Goal: Transaction & Acquisition: Obtain resource

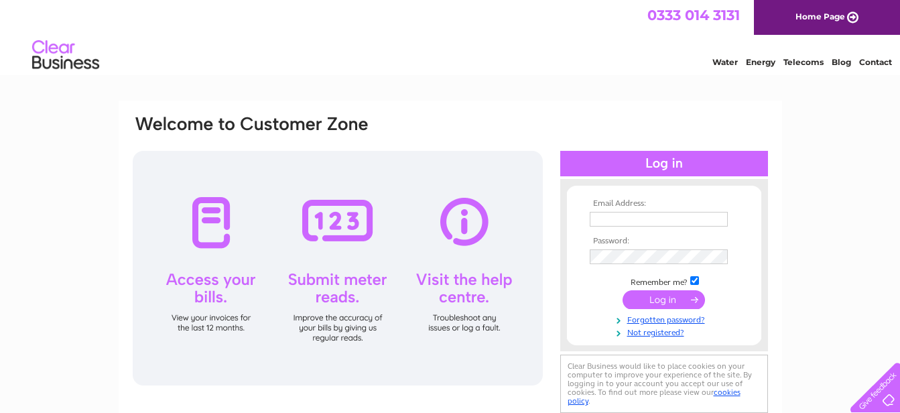
click at [641, 223] on input "text" at bounding box center [659, 219] width 138 height 15
paste input "UK_FMContracts@ajg.com"
type input "UK_FMContracts@ajg.com"
click at [672, 306] on input "submit" at bounding box center [664, 300] width 82 height 19
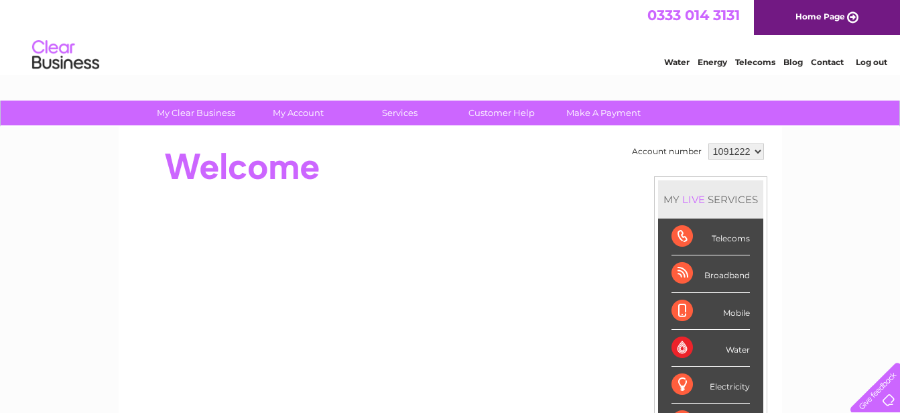
click at [756, 152] on select "1091222" at bounding box center [736, 151] width 56 height 16
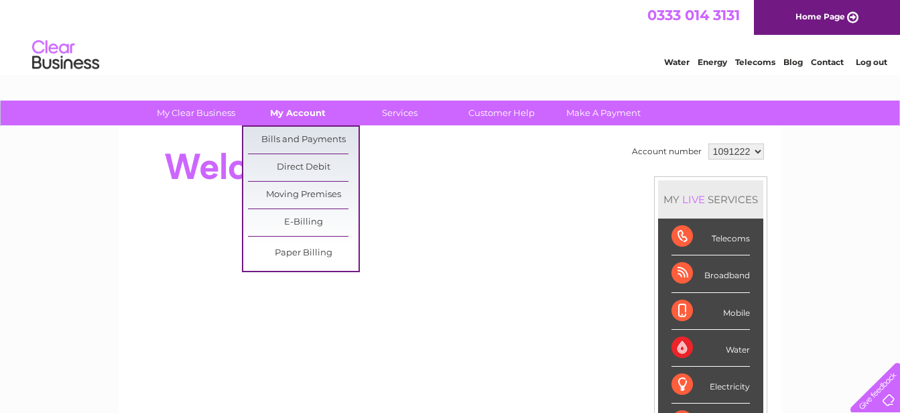
click at [289, 112] on link "My Account" at bounding box center [298, 113] width 111 height 25
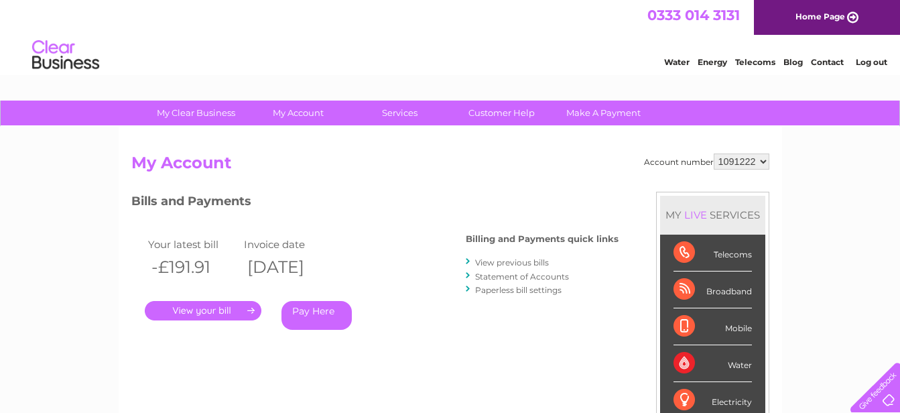
click at [296, 134] on div "Account number 1091222 My Account MY LIVE SERVICES Telecoms Broadband Mobile Wa…" at bounding box center [450, 349] width 663 height 444
click at [763, 162] on select "1091222" at bounding box center [742, 161] width 56 height 16
click at [761, 162] on select "1091222" at bounding box center [742, 161] width 56 height 16
click at [872, 62] on link "Log out" at bounding box center [871, 62] width 31 height 10
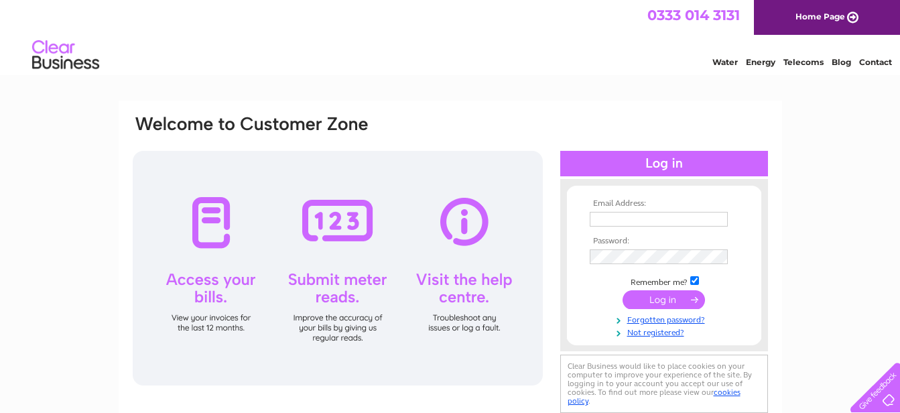
click at [646, 220] on input "text" at bounding box center [659, 219] width 138 height 15
paste input "uk.london.facilities.invoicing@ajg.com"
type input "uk.london.facilities.invoicing@ajg.com"
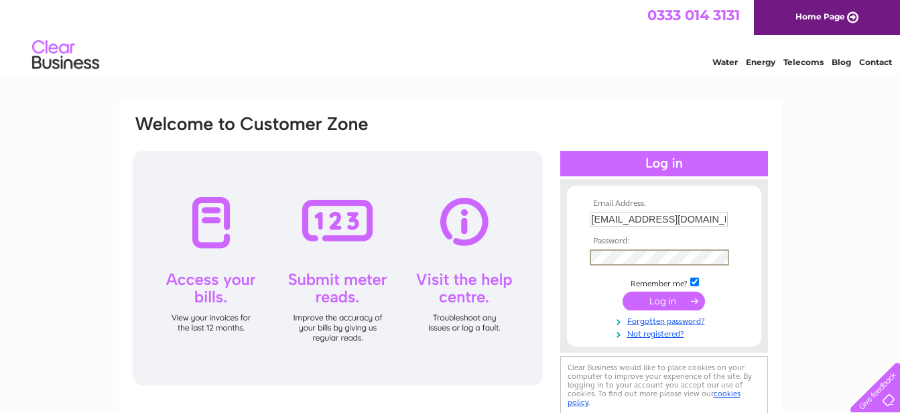
click at [671, 300] on input "submit" at bounding box center [664, 300] width 82 height 19
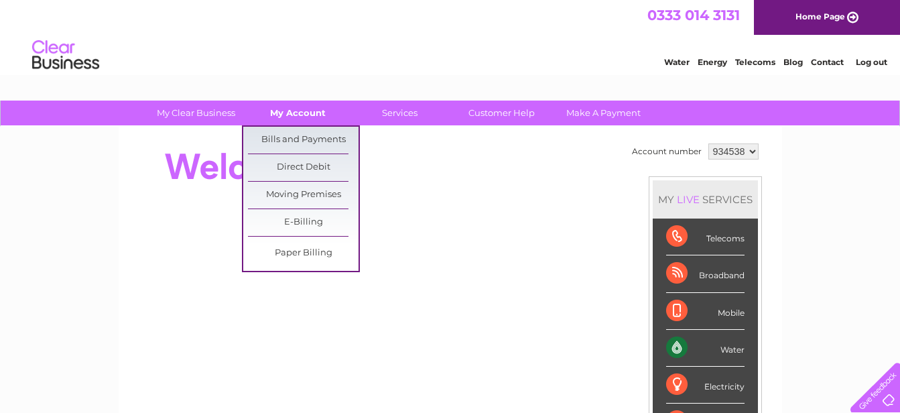
click at [300, 115] on link "My Account" at bounding box center [298, 113] width 111 height 25
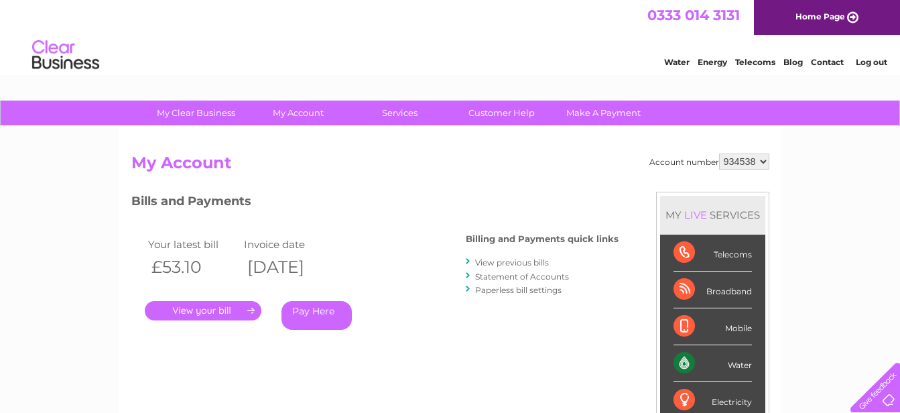
click at [226, 311] on link "." at bounding box center [203, 310] width 117 height 19
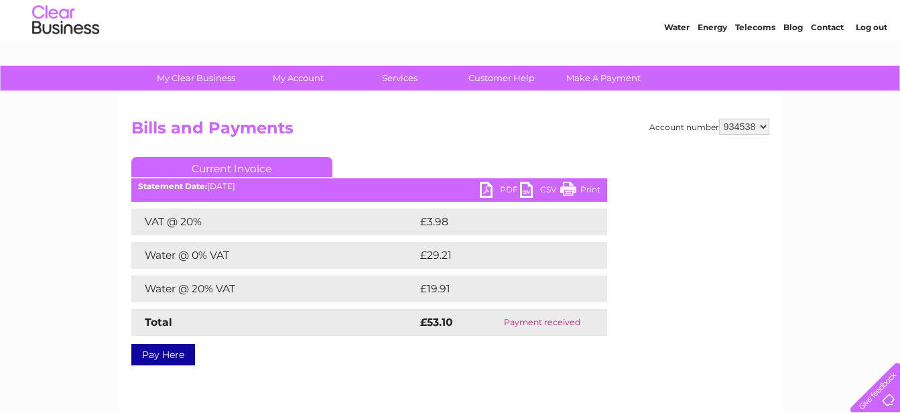
scroll to position [67, 0]
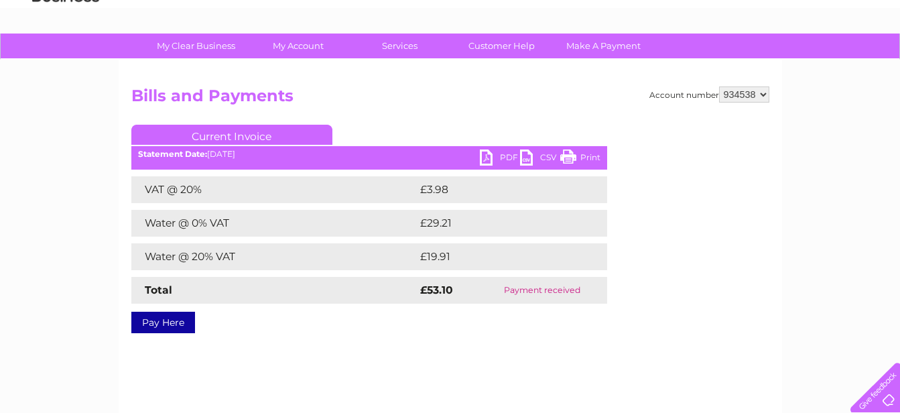
click at [485, 159] on link "PDF" at bounding box center [500, 158] width 40 height 19
click at [765, 94] on select "934538" at bounding box center [744, 94] width 50 height 16
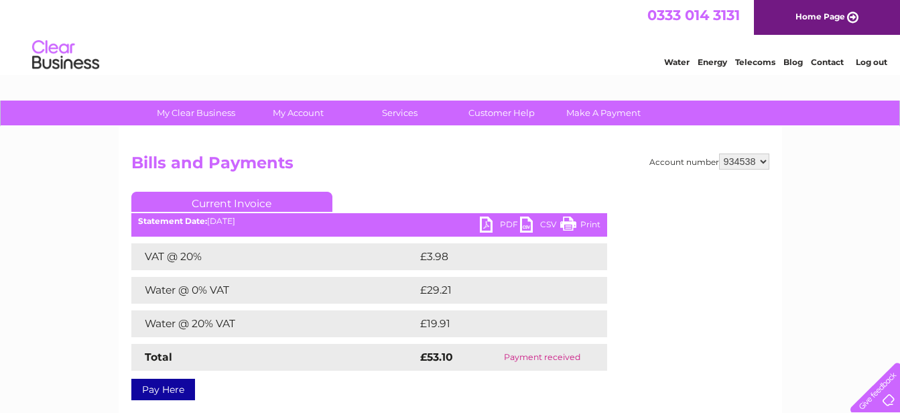
click at [877, 62] on link "Log out" at bounding box center [871, 62] width 31 height 10
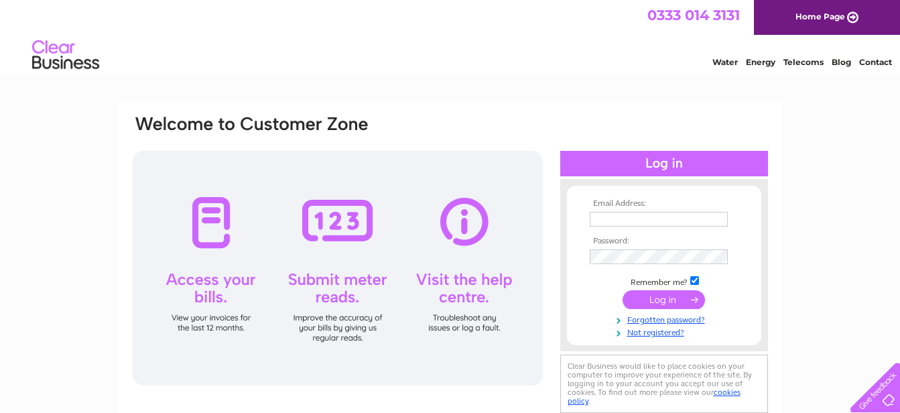
click at [656, 218] on input "text" at bounding box center [659, 219] width 138 height 15
paste input "natalie_allen@ajg.com"
type input "natalie_allen@ajg.com"
click at [666, 295] on input "submit" at bounding box center [664, 300] width 82 height 19
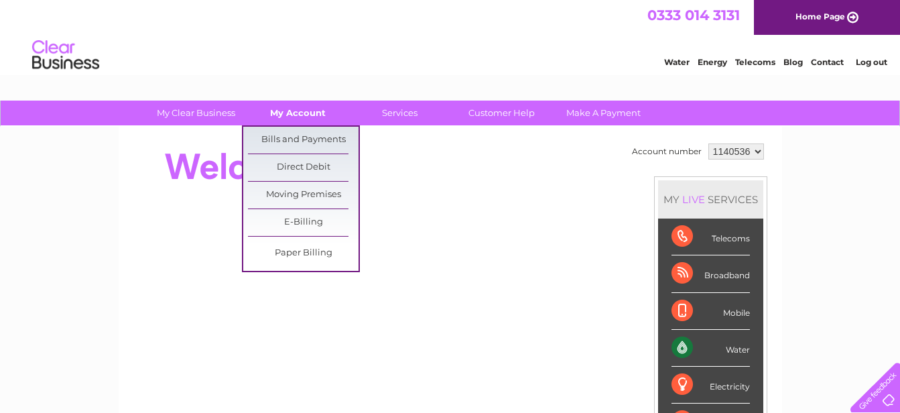
click at [288, 112] on link "My Account" at bounding box center [298, 113] width 111 height 25
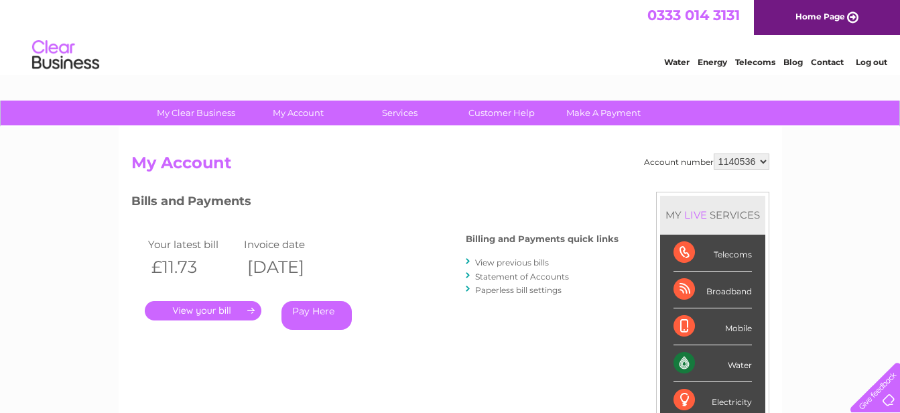
click at [227, 312] on link "." at bounding box center [203, 310] width 117 height 19
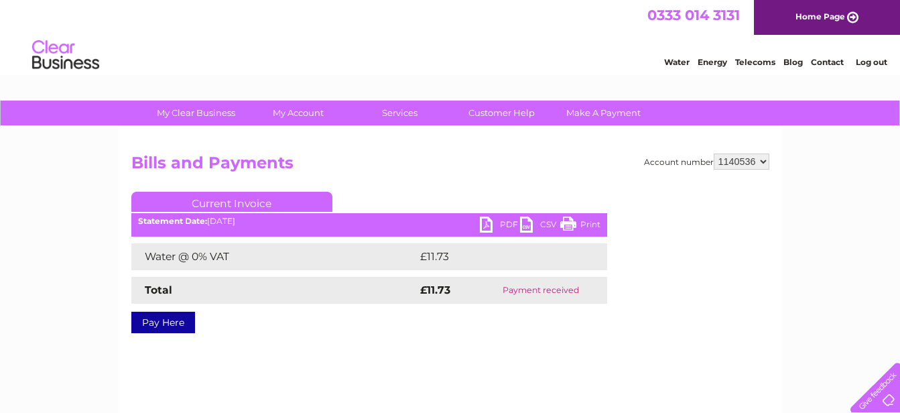
click at [871, 58] on link "Log out" at bounding box center [871, 62] width 31 height 10
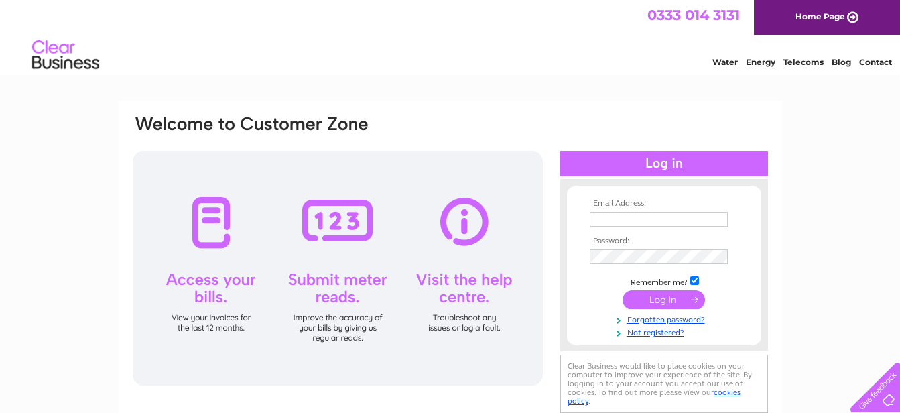
click at [602, 218] on input "text" at bounding box center [659, 219] width 138 height 15
paste input "Lewis_Butterell@ajg.com"
type input "Lewis_Butterell@ajg.com"
click at [647, 301] on input "submit" at bounding box center [664, 300] width 82 height 19
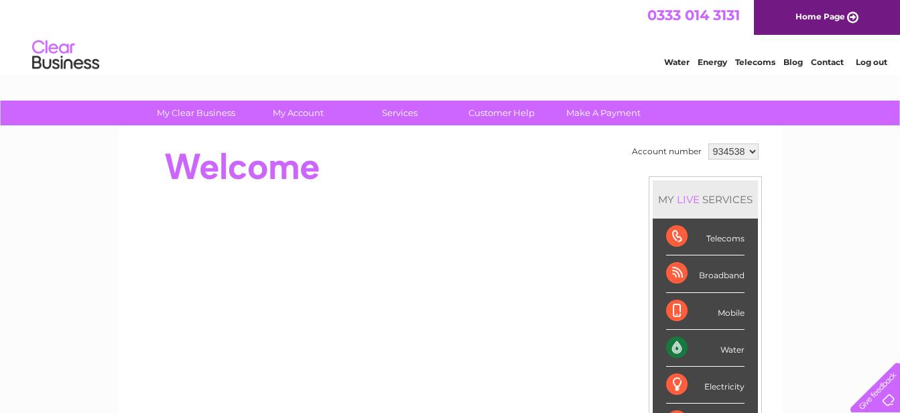
click at [754, 151] on select "934538 948049 948799 955320" at bounding box center [733, 151] width 50 height 16
select select "948799"
click at [708, 143] on select "934538 948049 948799 955320" at bounding box center [733, 151] width 50 height 16
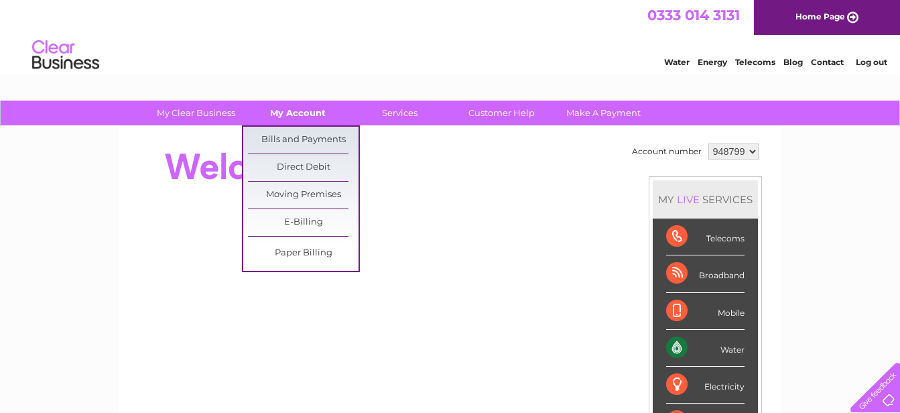
click at [305, 113] on link "My Account" at bounding box center [298, 113] width 111 height 25
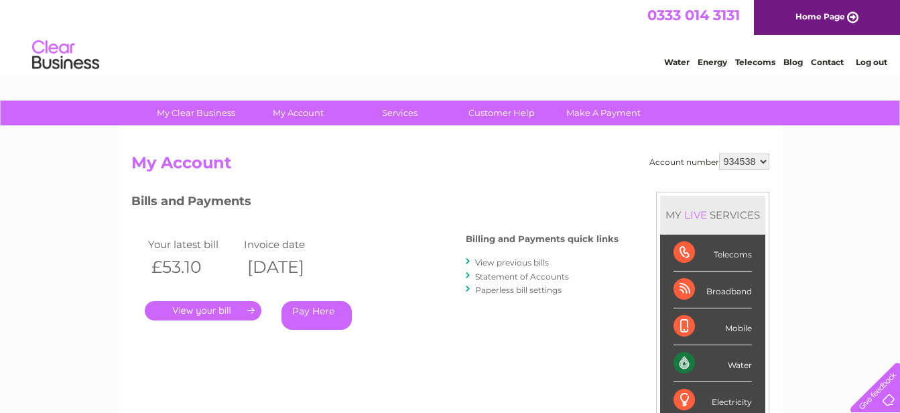
click at [489, 164] on h2 "My Account" at bounding box center [450, 165] width 638 height 25
click at [766, 160] on select "934538 948049 948799 955320" at bounding box center [744, 161] width 50 height 16
select select "948799"
click at [719, 153] on select "934538 948049 948799 955320" at bounding box center [744, 161] width 50 height 16
click at [500, 265] on link "View previous bills" at bounding box center [512, 262] width 74 height 10
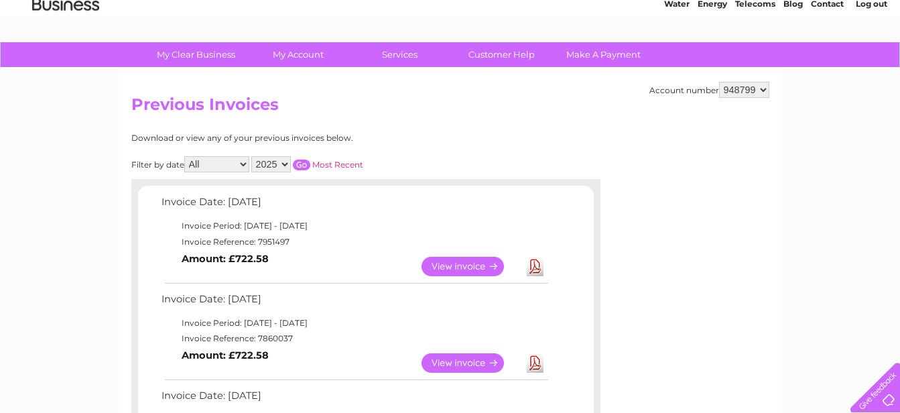
scroll to position [67, 0]
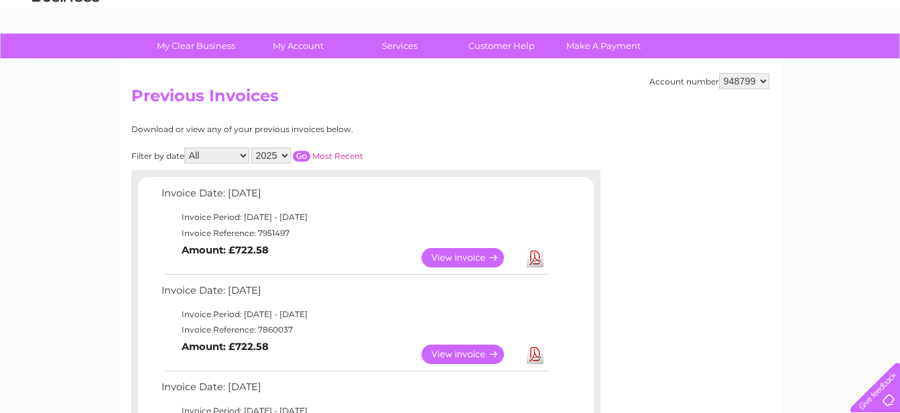
click at [478, 260] on link "View" at bounding box center [470, 257] width 99 height 19
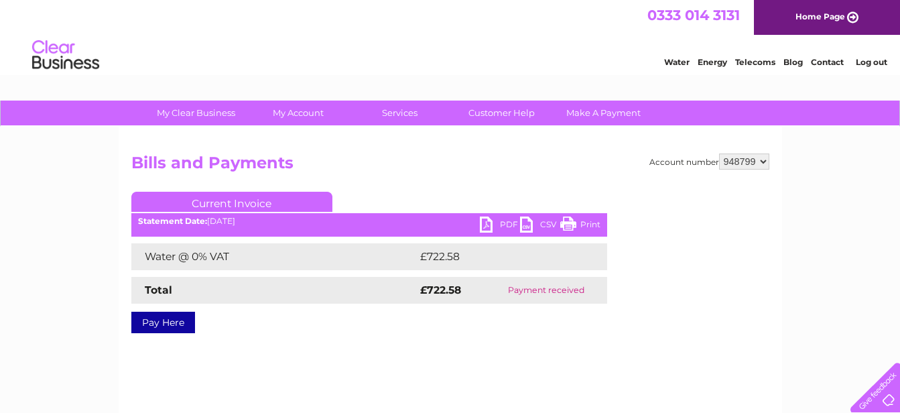
click at [490, 224] on link "PDF" at bounding box center [500, 225] width 40 height 19
click at [767, 161] on select "934538 948049 948799 955320" at bounding box center [744, 161] width 50 height 16
select select "955320"
click at [719, 153] on select "934538 948049 948799 955320" at bounding box center [744, 161] width 50 height 16
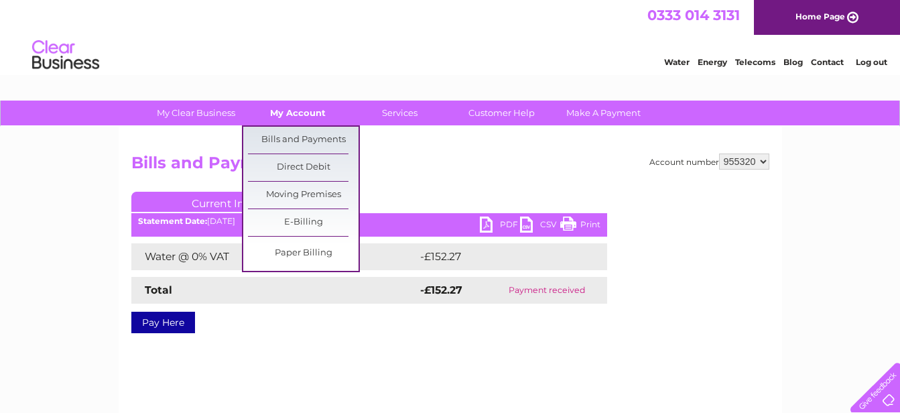
click at [297, 114] on link "My Account" at bounding box center [298, 113] width 111 height 25
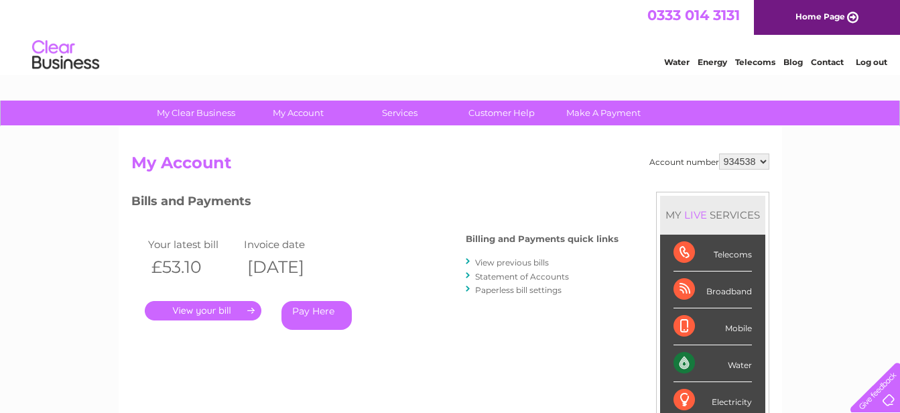
click at [304, 143] on div "Account number 934538 948049 948799 955320 My Account MY LIVE SERVICES Telecoms…" at bounding box center [450, 349] width 663 height 444
click at [765, 158] on select "934538 948049 948799 955320" at bounding box center [744, 161] width 50 height 16
select select "955320"
click at [719, 153] on select "934538 948049 948799 955320" at bounding box center [744, 161] width 50 height 16
click at [523, 263] on link "View previous bills" at bounding box center [512, 262] width 74 height 10
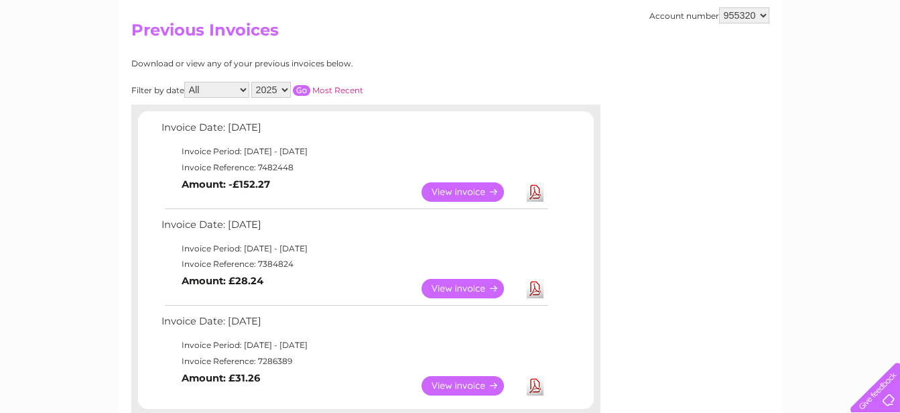
scroll to position [134, 0]
